Goal: Task Accomplishment & Management: Complete application form

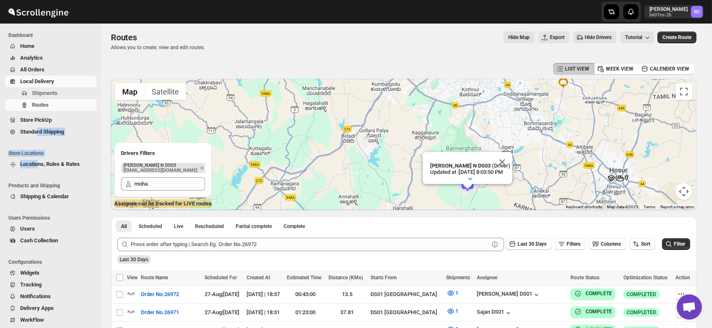
click at [31, 252] on div "Dashboard Home Analytics All Orders Local Delivery Shipments Routes Store PickU…" at bounding box center [50, 176] width 101 height 305
click at [27, 229] on span "Users" at bounding box center [27, 229] width 15 height 6
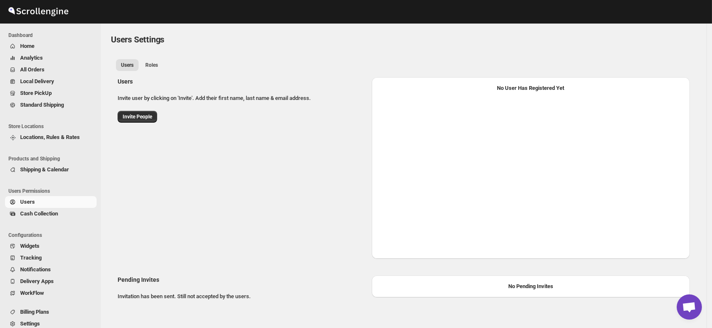
select select "637b767fbaab0276b10c91d8"
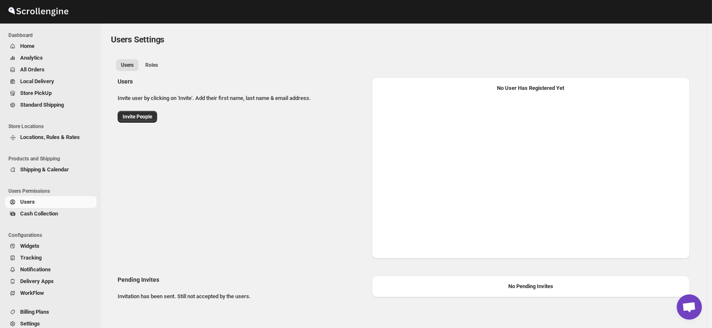
select select "637b767fbaab0276b10c91d8"
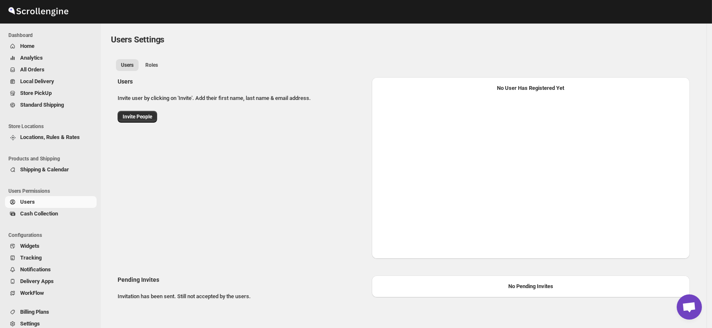
select select "637b767fbaab0276b10c91d8"
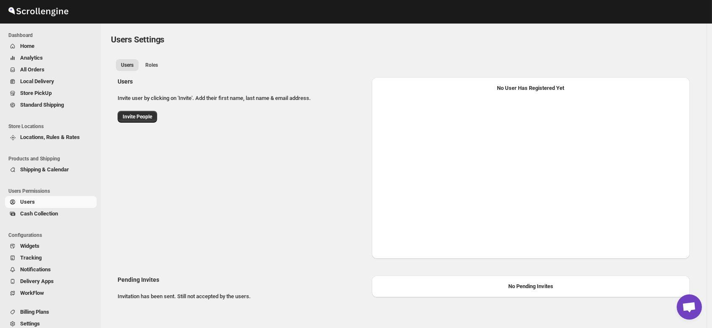
select select "637b767fbaab0276b10c91d8"
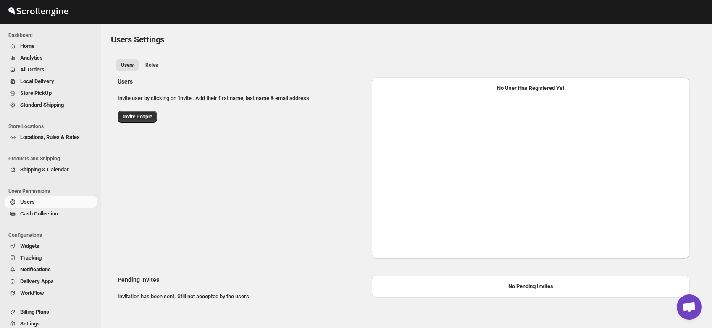
select select "637b767fbaab0276b10c91d8"
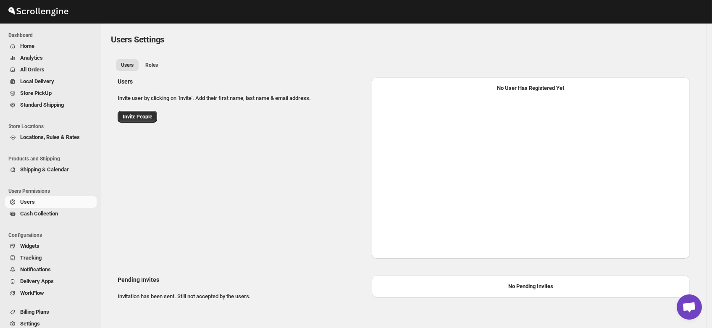
select select "637b767fbaab0276b10c91d8"
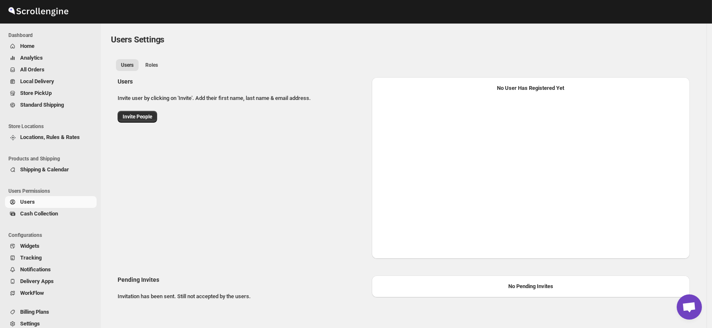
select select "637b767fbaab0276b10c91d8"
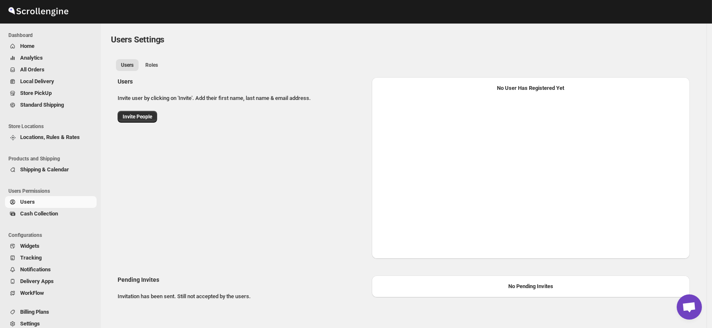
select select "637b767fbaab0276b10c91d8"
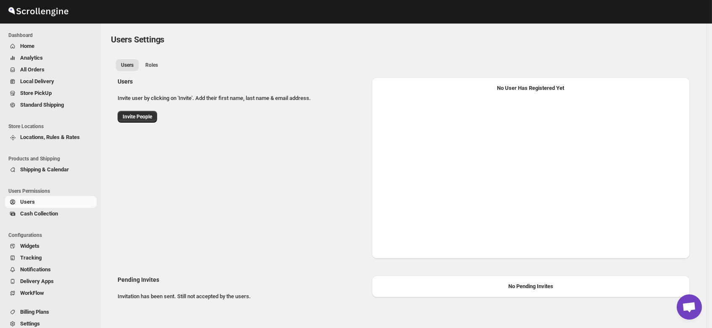
select select "637b767fbaab0276b10c91d8"
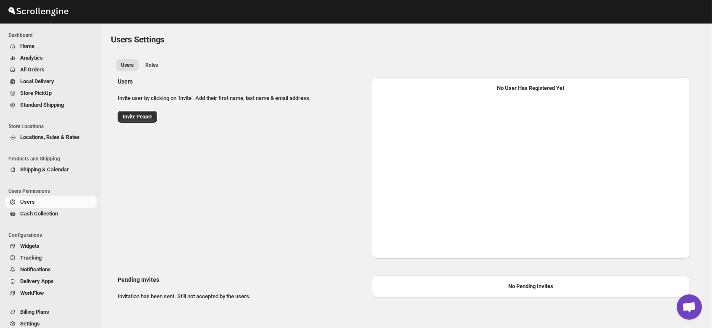
select select "637b767fbaab0276b10c91d8"
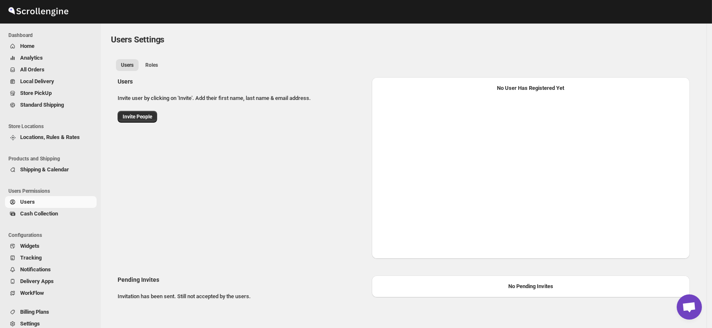
select select "637b767fbaab0276b10c91d8"
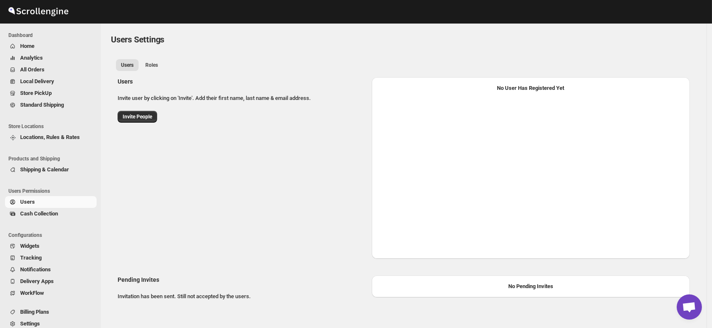
select select "637b767fbaab0276b10c91d8"
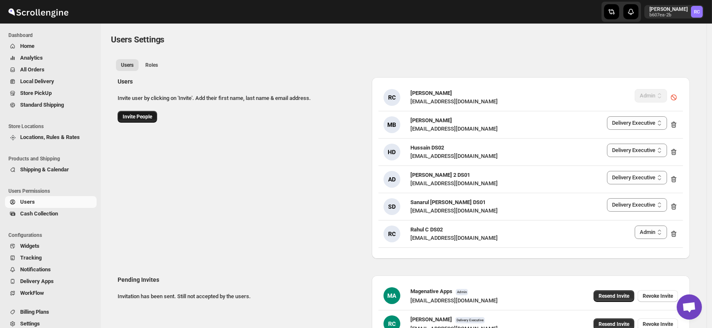
click at [141, 113] on button "Invite People" at bounding box center [138, 117] width 40 height 12
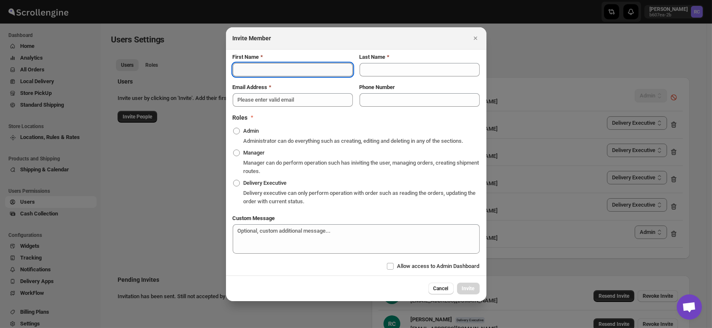
click at [272, 69] on input "First Name" at bounding box center [293, 69] width 120 height 13
type input "[PERSON_NAME]"
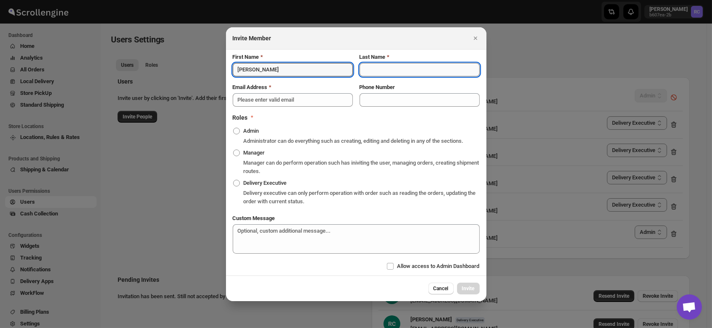
click at [375, 70] on input "Last Name" at bounding box center [420, 69] width 120 height 13
type input "veera"
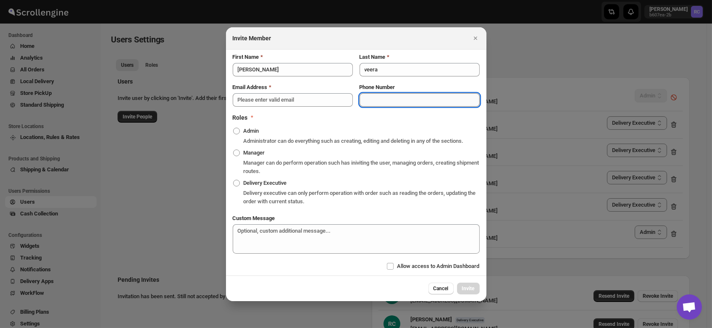
click at [391, 95] on input "Phone Number" at bounding box center [420, 99] width 120 height 13
type input "9164773590"
click at [237, 181] on span ":r15o:" at bounding box center [236, 183] width 7 height 7
click at [234, 180] on input "Delivery Executive" at bounding box center [233, 180] width 0 height 0
radio input "true"
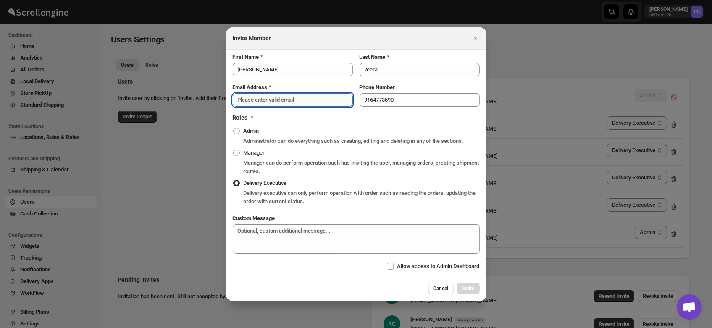
click at [291, 99] on input "Email Address" at bounding box center [293, 99] width 120 height 13
paste input "[EMAIL_ADDRESS][DOMAIN_NAME]"
type input "[EMAIL_ADDRESS][DOMAIN_NAME]"
click at [471, 287] on span "Invite" at bounding box center [468, 288] width 13 height 7
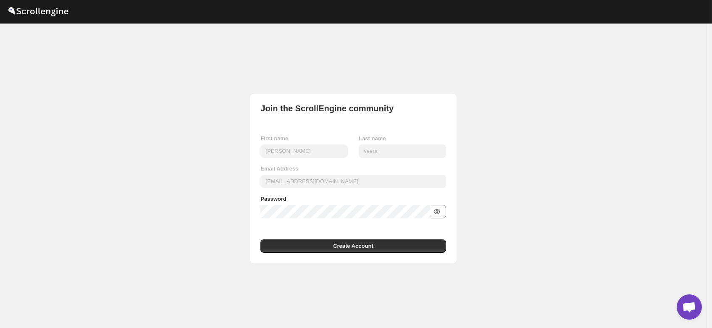
click at [438, 211] on icon "button" at bounding box center [437, 212] width 3 height 3
click at [330, 245] on button "Create Account" at bounding box center [353, 246] width 185 height 13
